Goal: Transaction & Acquisition: Register for event/course

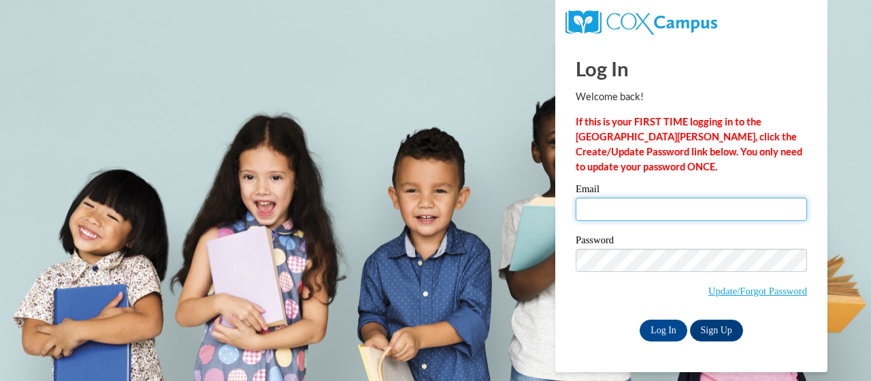
click at [640, 208] on input "Email" at bounding box center [691, 208] width 231 height 23
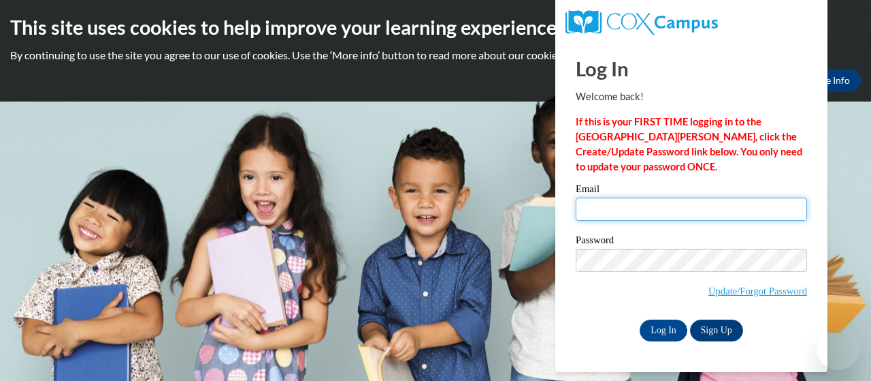
type input "[PERSON_NAME][EMAIL_ADDRESS][PERSON_NAME][DOMAIN_NAME]"
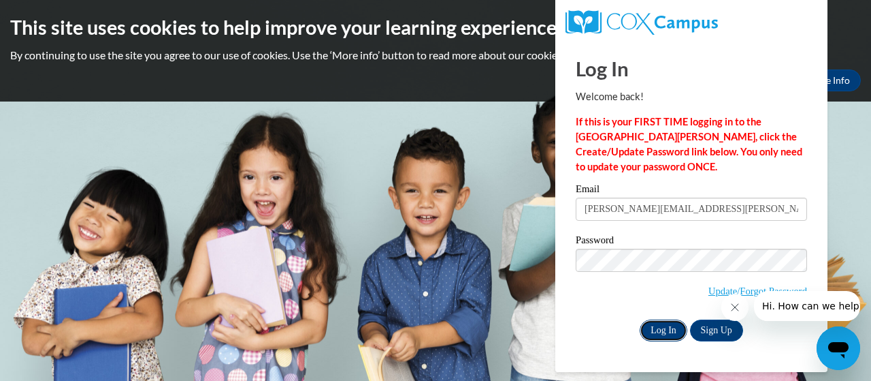
click at [667, 331] on input "Log In" at bounding box center [664, 330] width 48 height 22
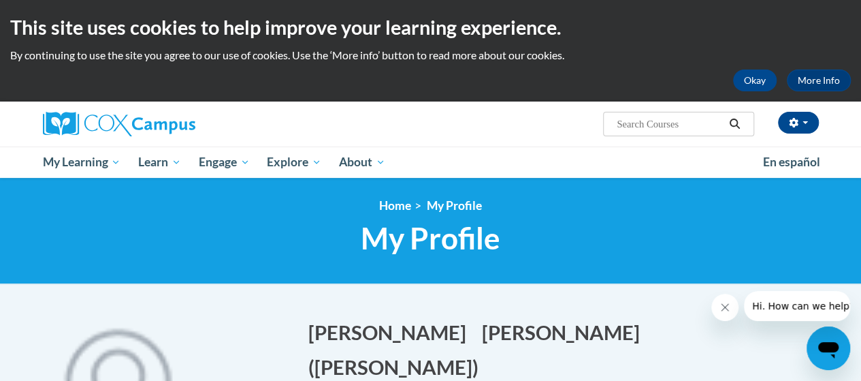
click at [658, 122] on input "Search..." at bounding box center [669, 124] width 109 height 16
type input "PK-5 structure literacy"
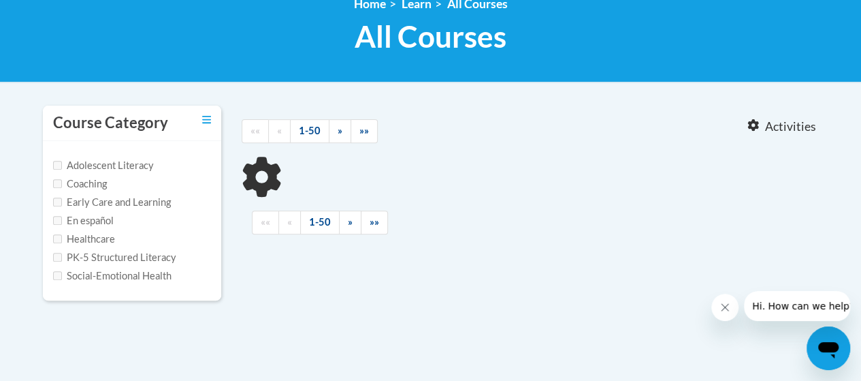
scroll to position [204, 0]
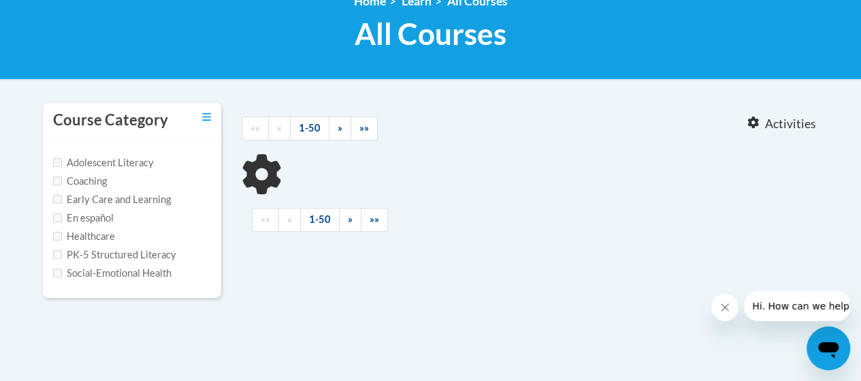
type input "PK-5 structure literacy"
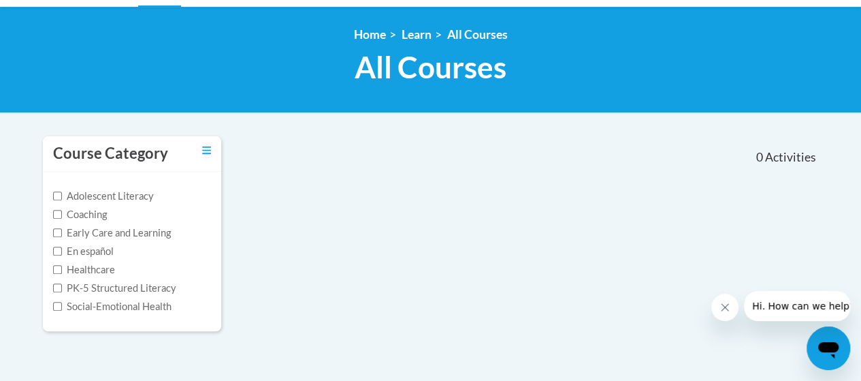
scroll to position [0, 0]
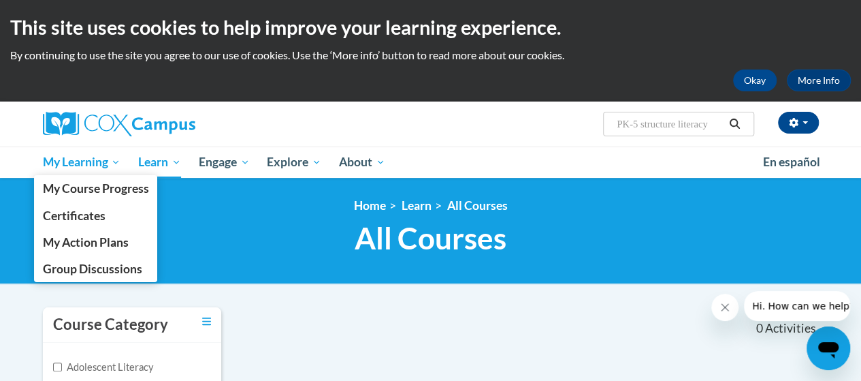
click at [68, 161] on span "My Learning" at bounding box center [81, 162] width 78 height 16
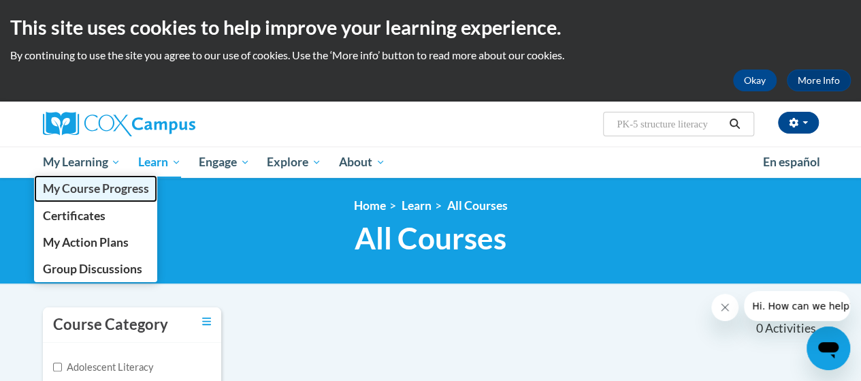
click at [76, 183] on span "My Course Progress" at bounding box center [95, 188] width 106 height 14
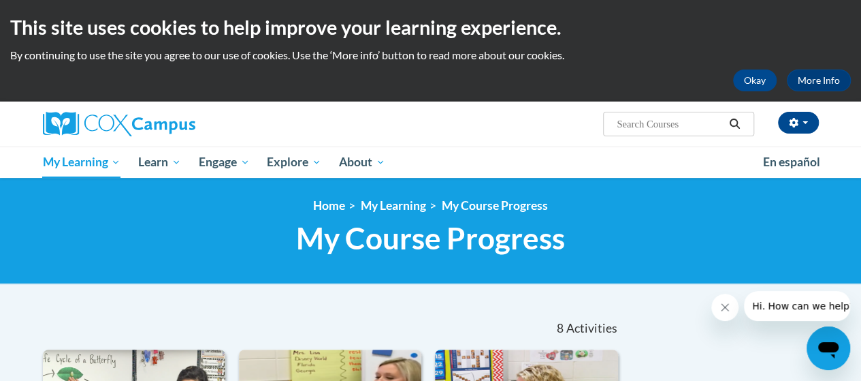
click at [685, 126] on input "Search..." at bounding box center [669, 124] width 109 height 16
type input "teaching writing to K-3"
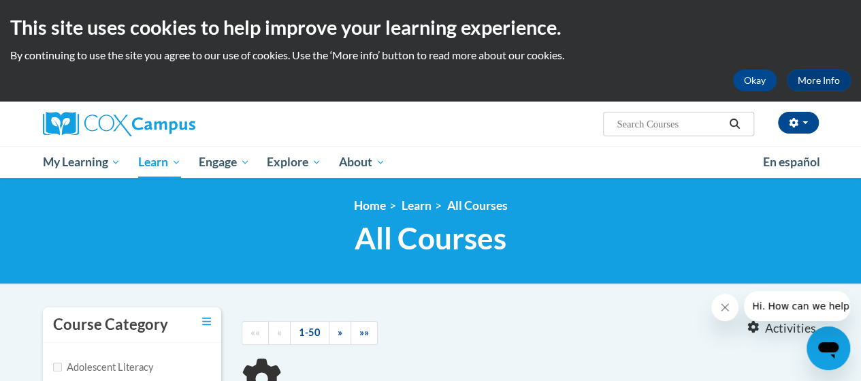
type input "teaching writing to K-3"
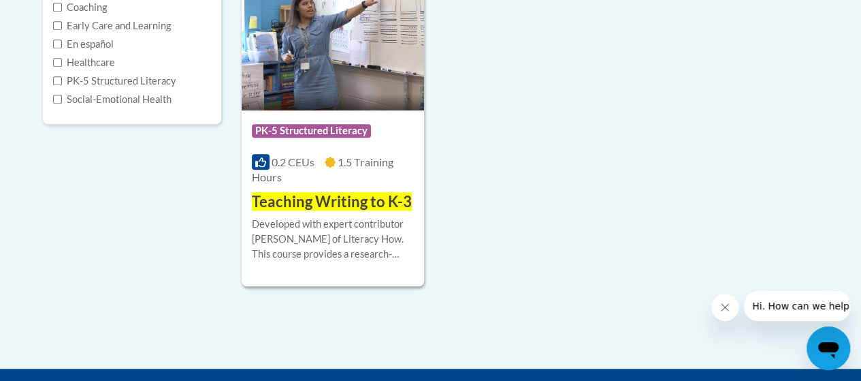
scroll to position [408, 0]
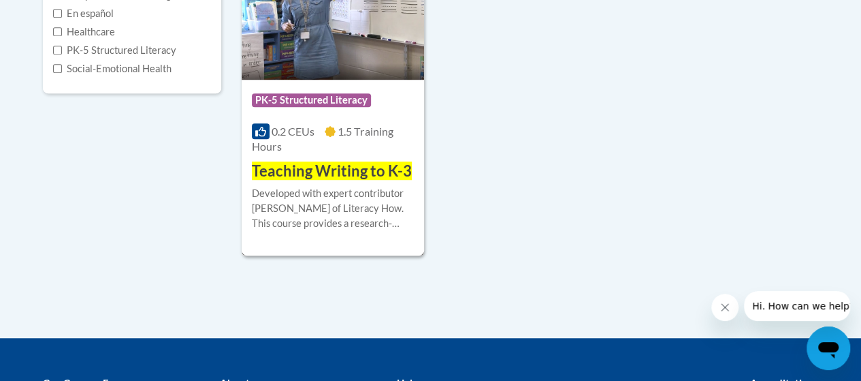
click at [363, 183] on div "More Info Enroll Developed with expert contributor Dr. Margie Gillis of Literac…" at bounding box center [333, 216] width 182 height 69
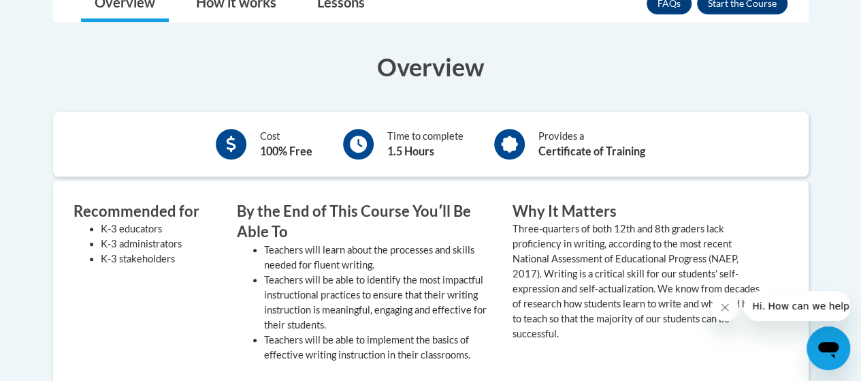
scroll to position [340, 0]
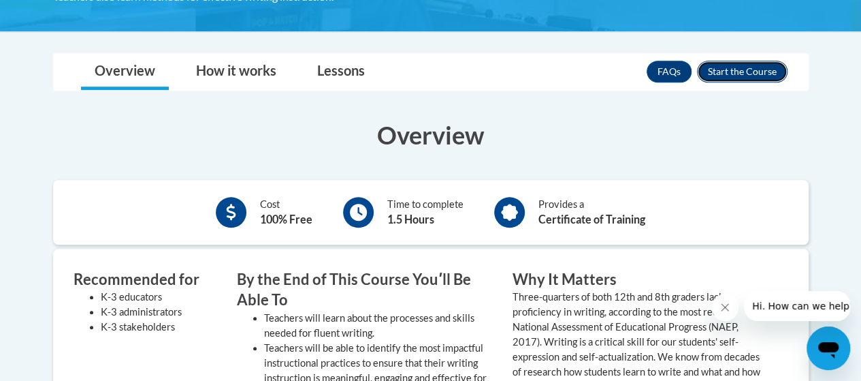
click at [730, 62] on button "Enroll" at bounding box center [742, 72] width 91 height 22
